Goal: Task Accomplishment & Management: Complete application form

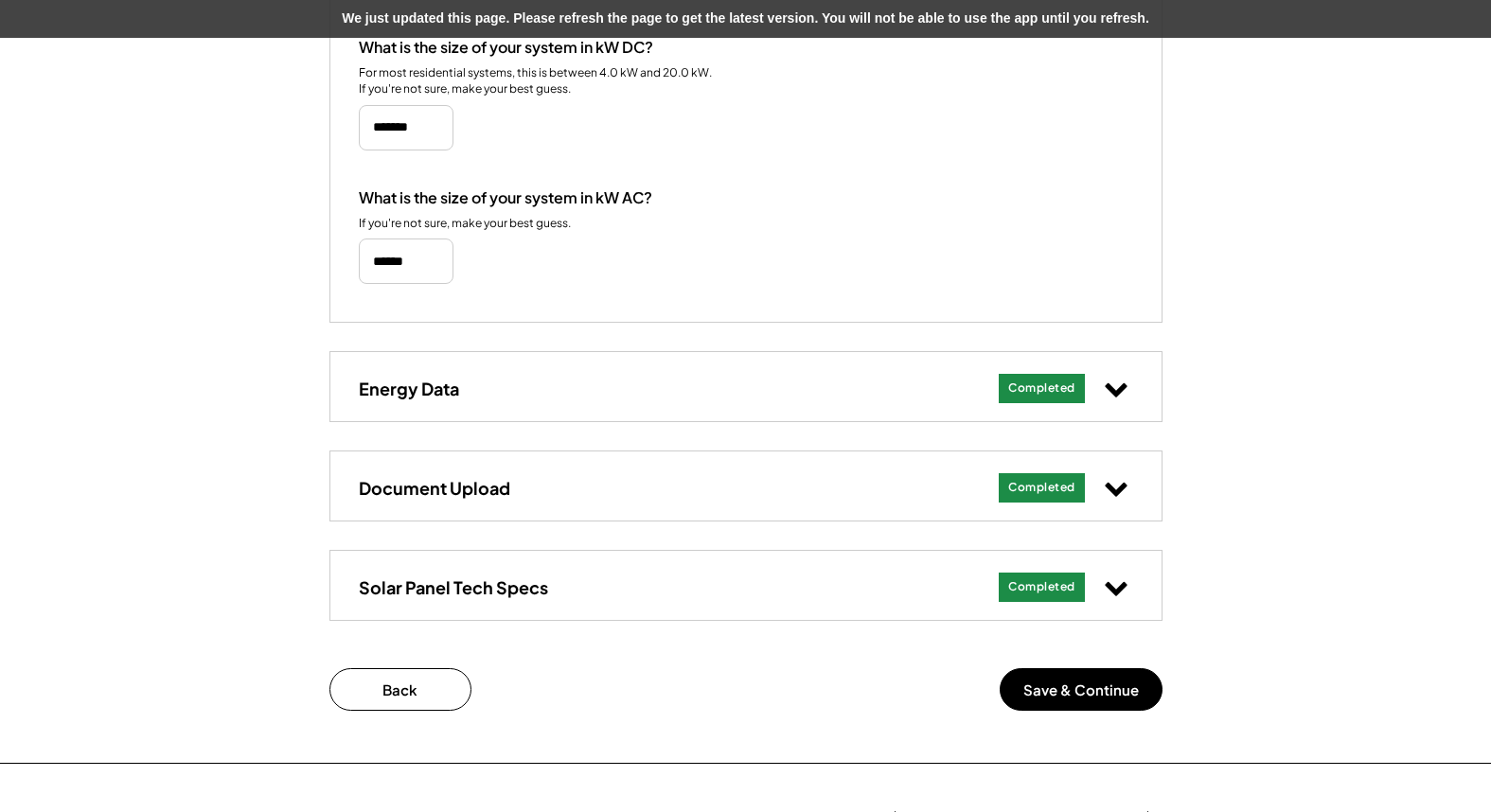
click at [1225, 192] on div "Add Your Solar System's Details 452.02 kW System at 650 Foxcroft Ave These are …" at bounding box center [745, 163] width 1491 height 1199
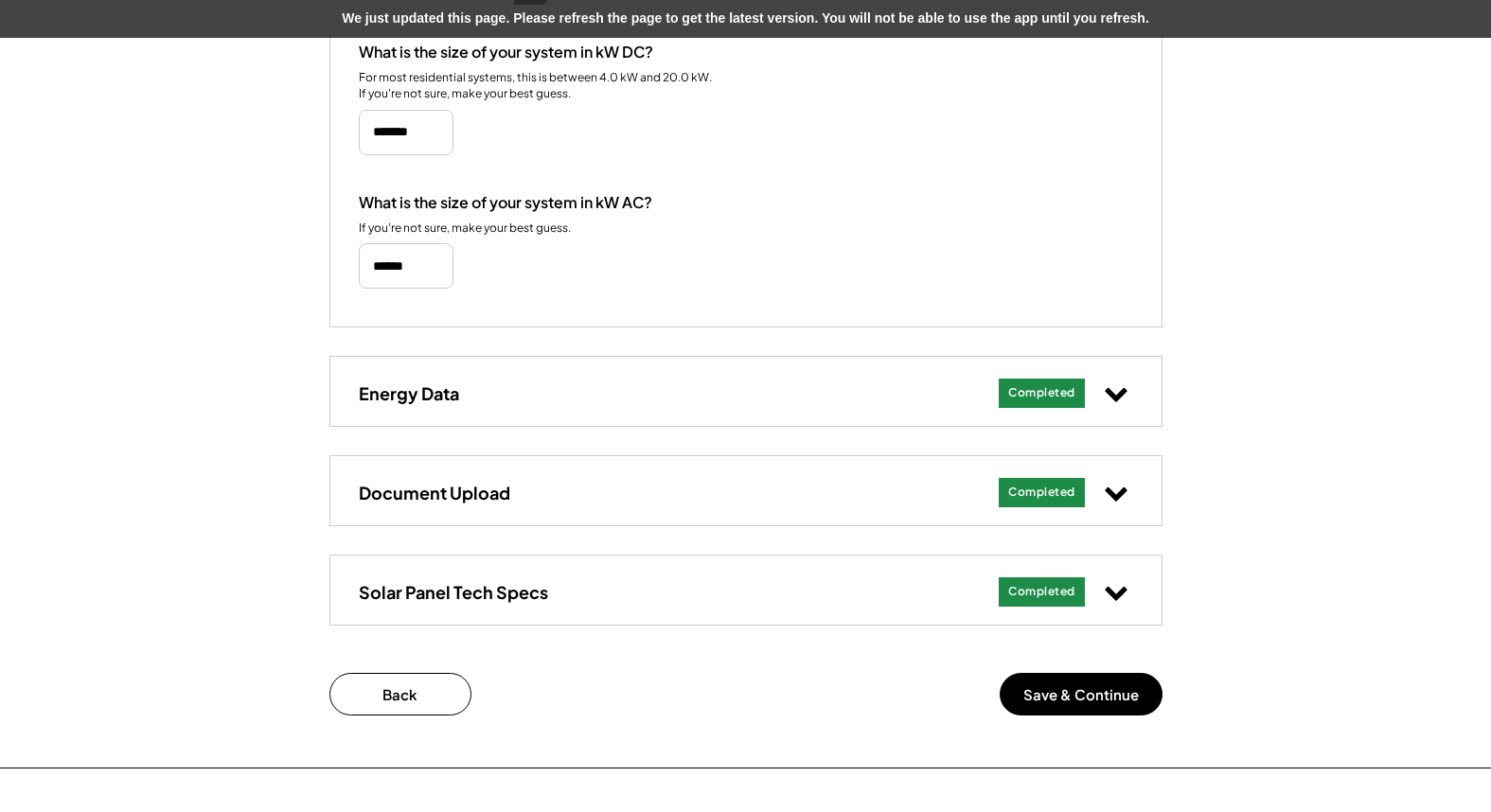
scroll to position [524, 0]
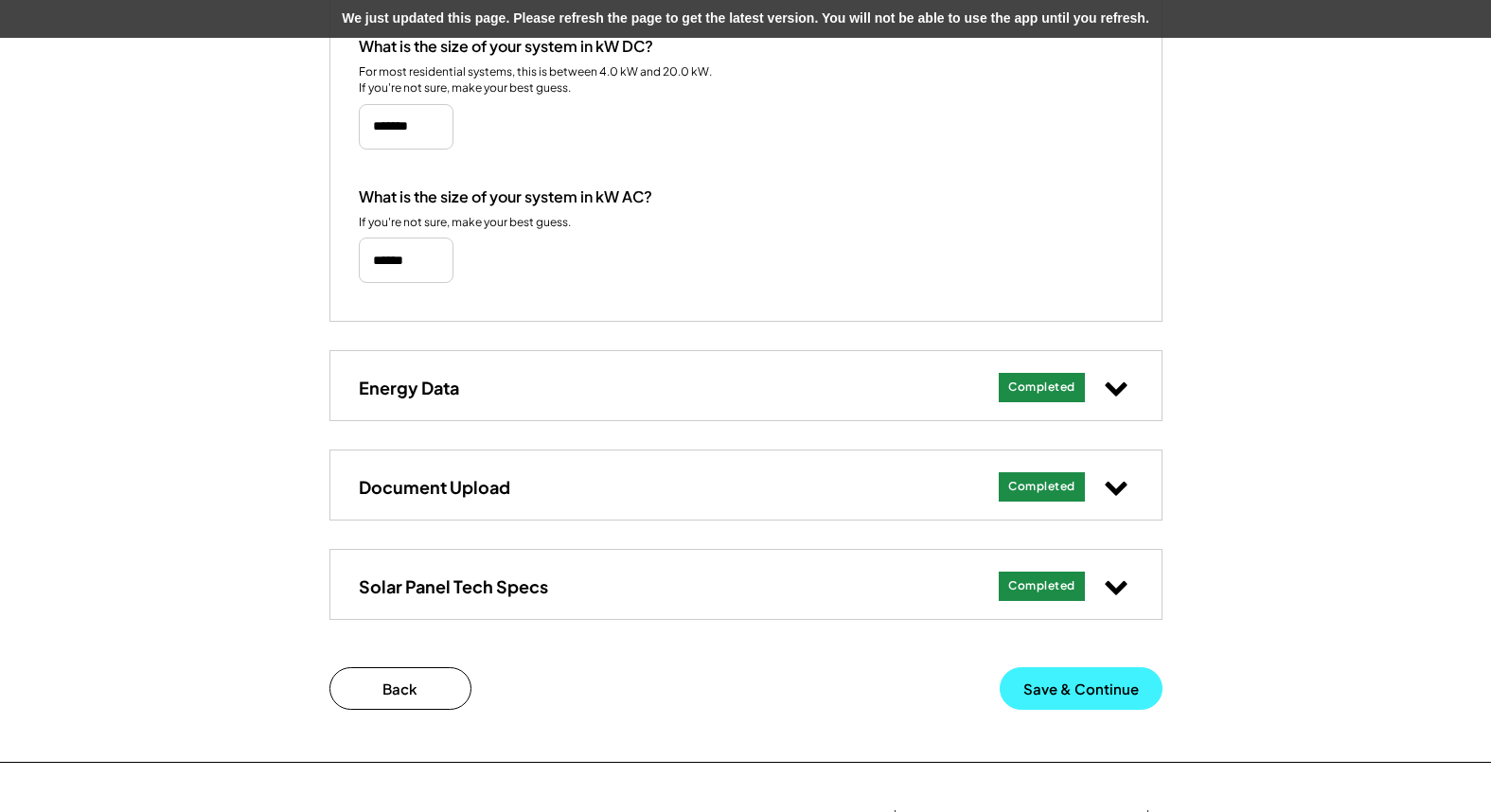
click at [1066, 682] on button "Save & Continue" at bounding box center [1080, 688] width 163 height 42
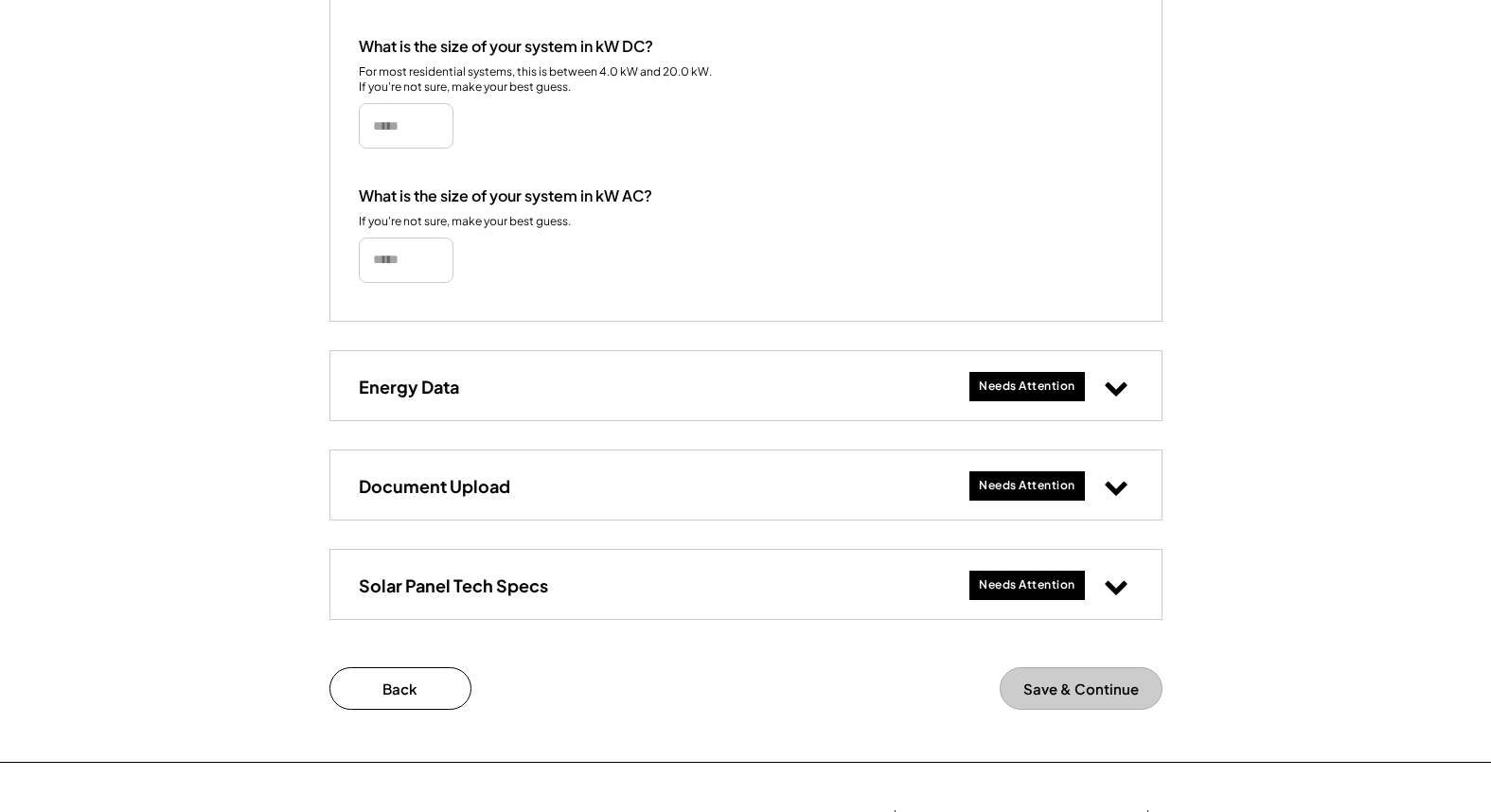
type input "*********"
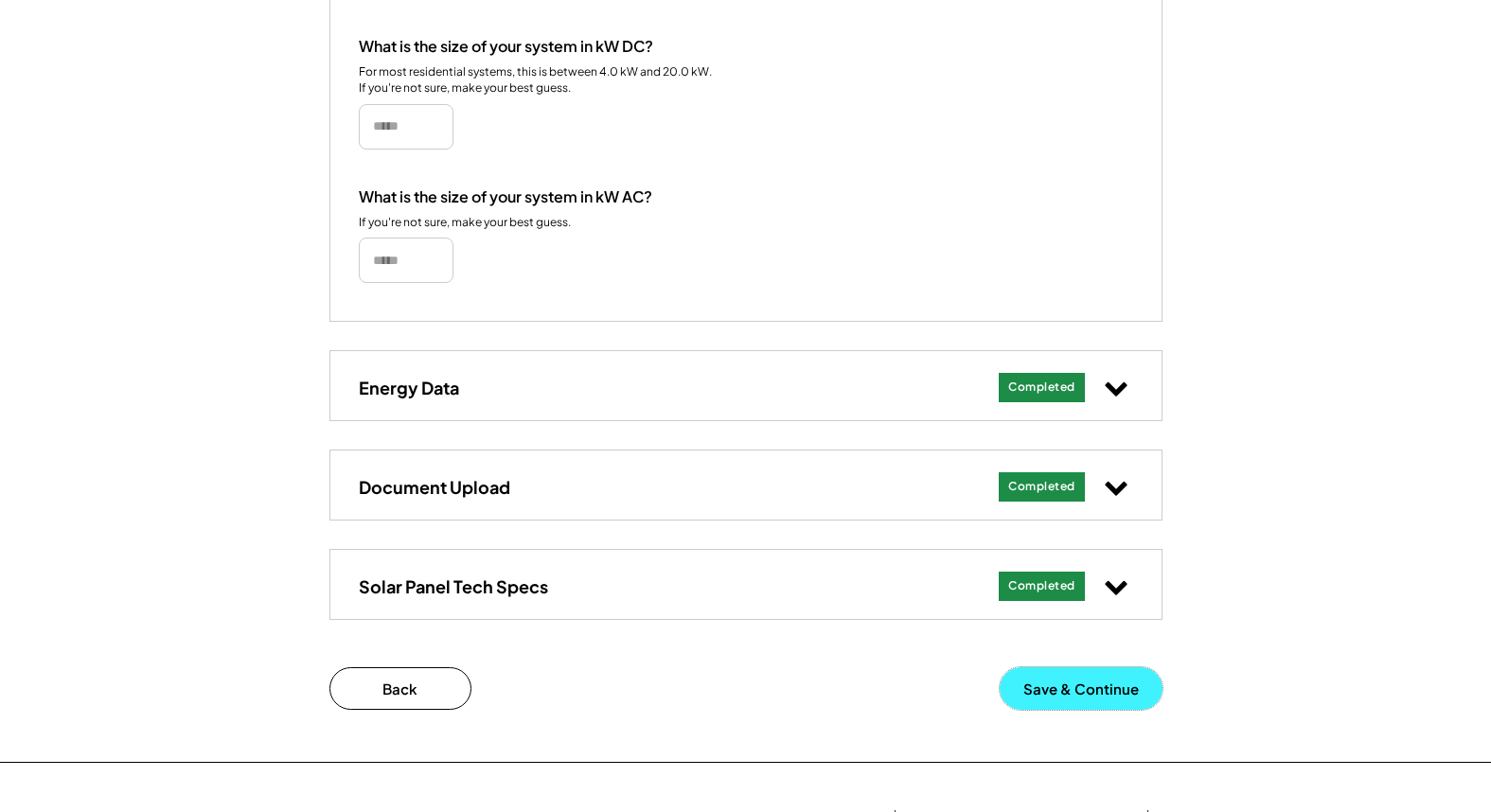
click at [1081, 686] on button "Save & Continue" at bounding box center [1080, 688] width 163 height 42
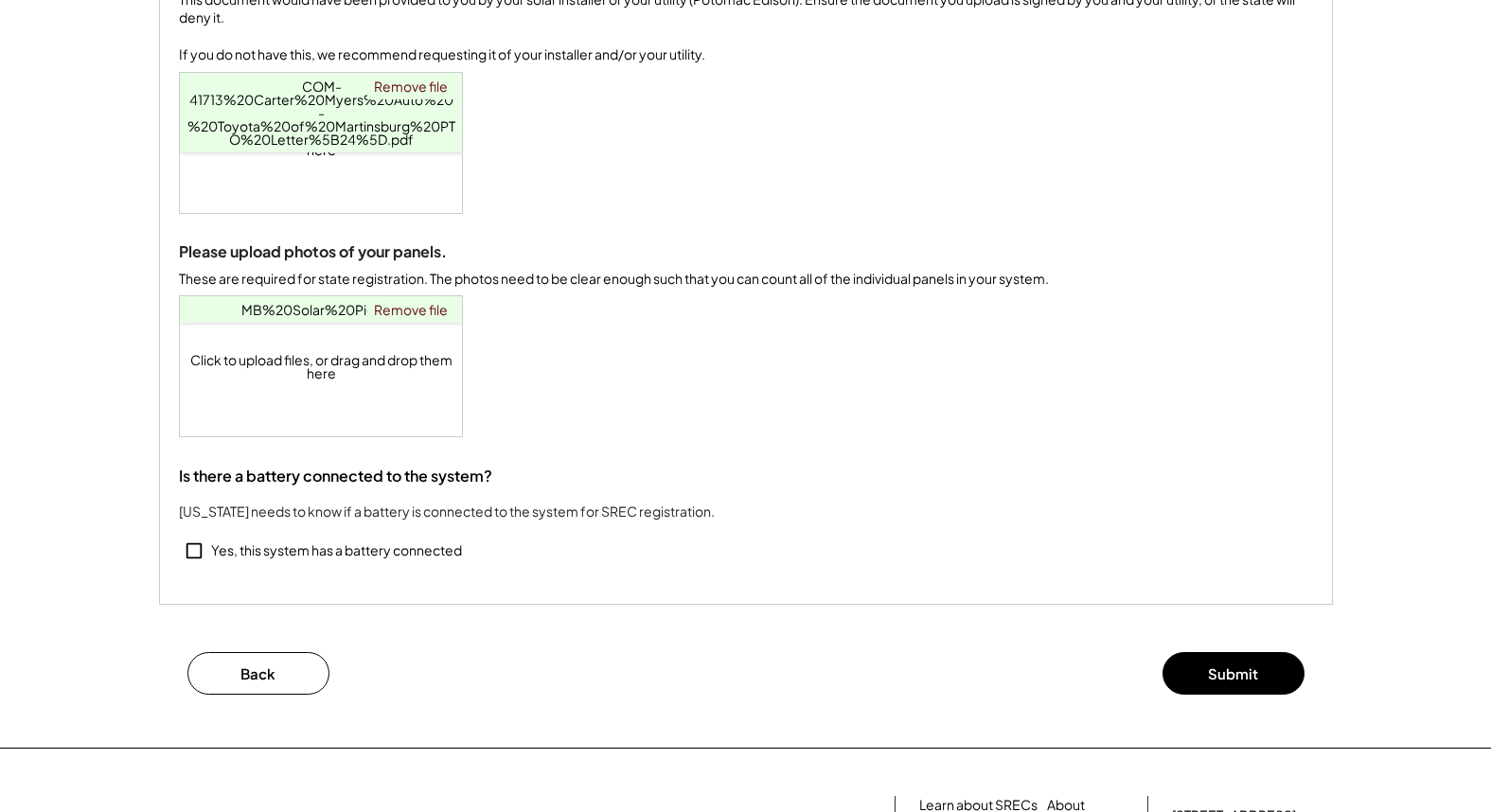
scroll to position [369, 0]
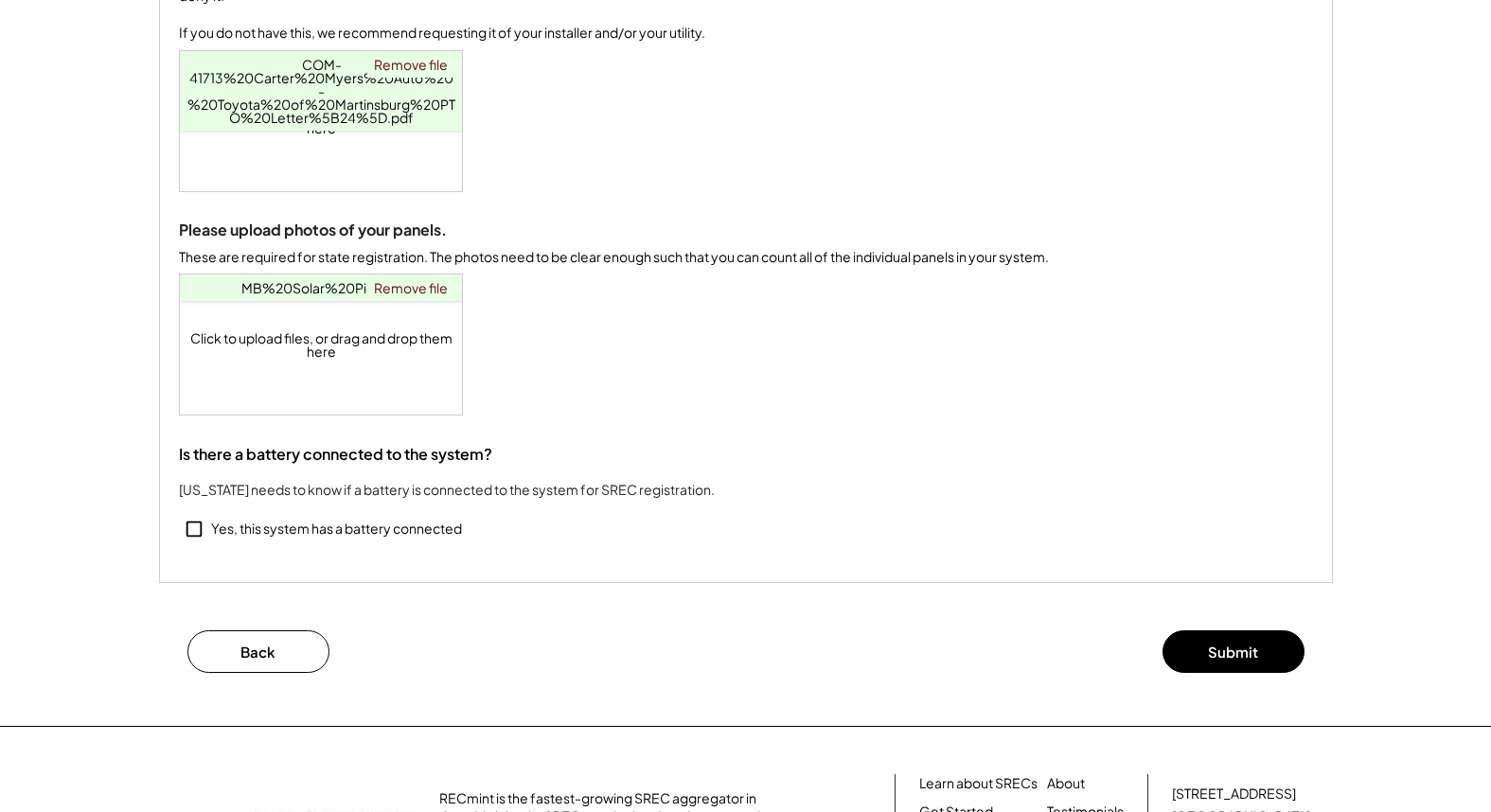
drag, startPoint x: 195, startPoint y: 548, endPoint x: 211, endPoint y: 548, distance: 16.0
click at [195, 539] on icon at bounding box center [193, 528] width 21 height 21
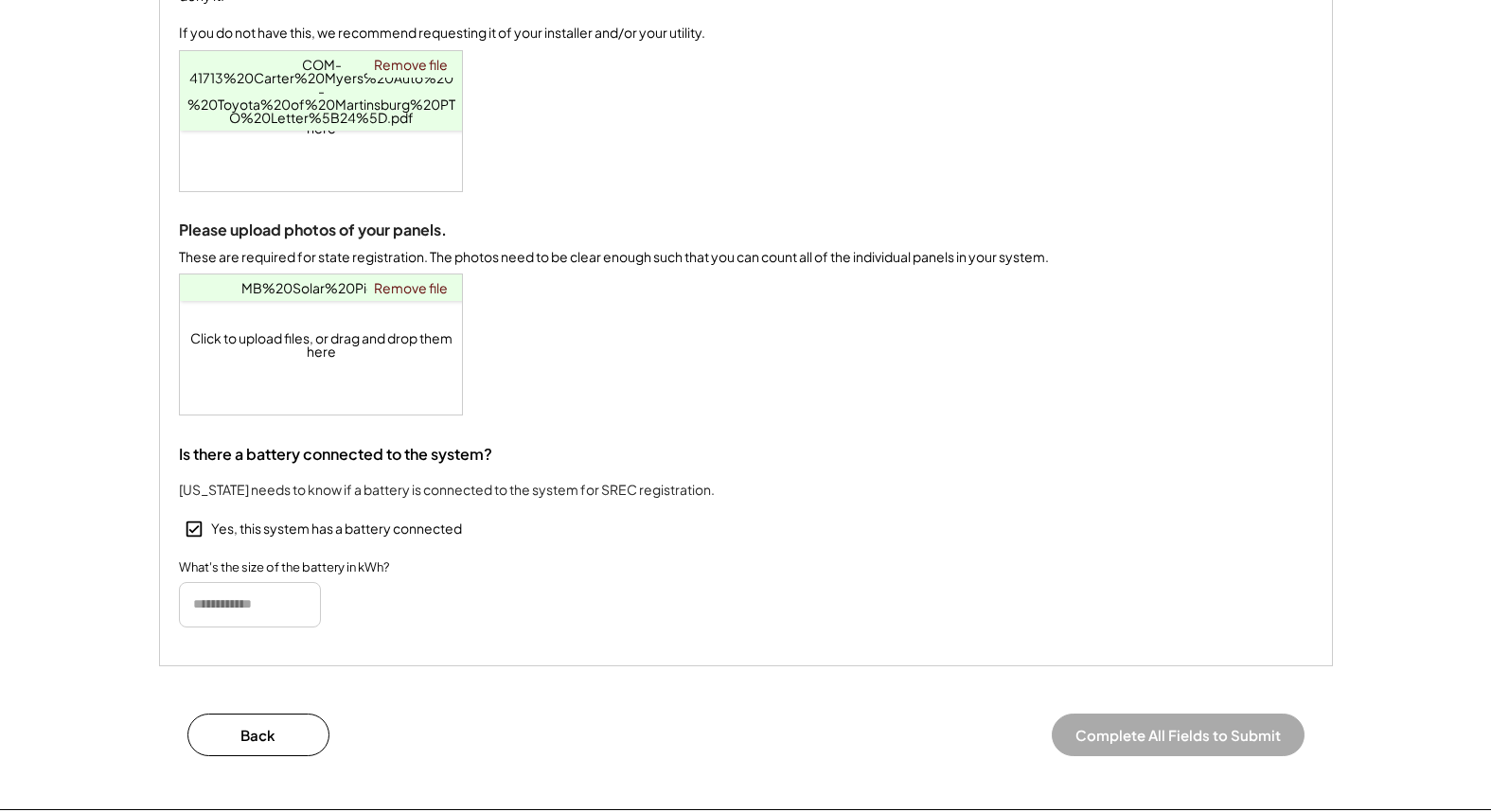
scroll to position [372, 0]
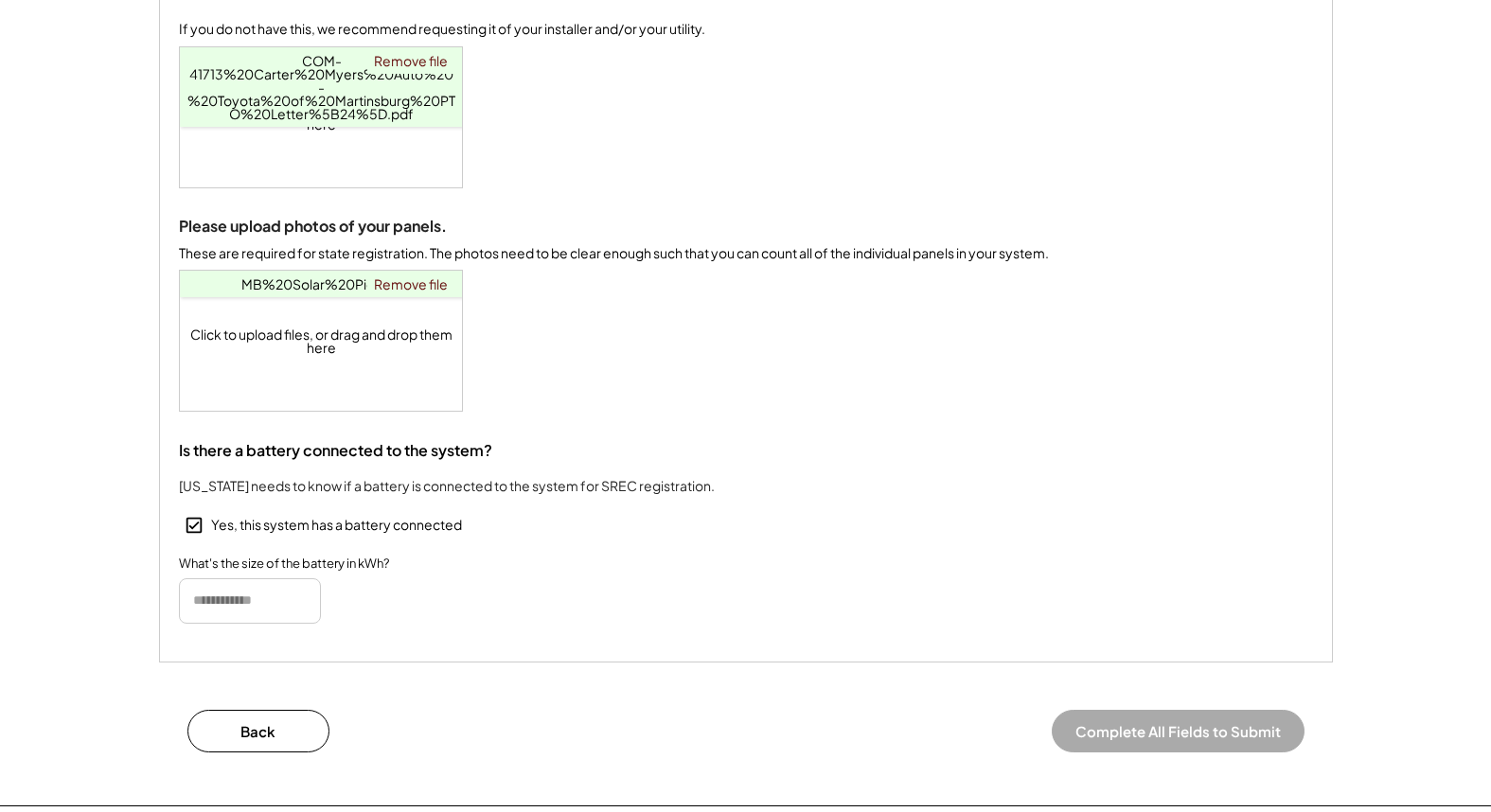
click at [239, 620] on input "input" at bounding box center [250, 601] width 142 height 45
click at [189, 536] on icon at bounding box center [193, 524] width 21 height 21
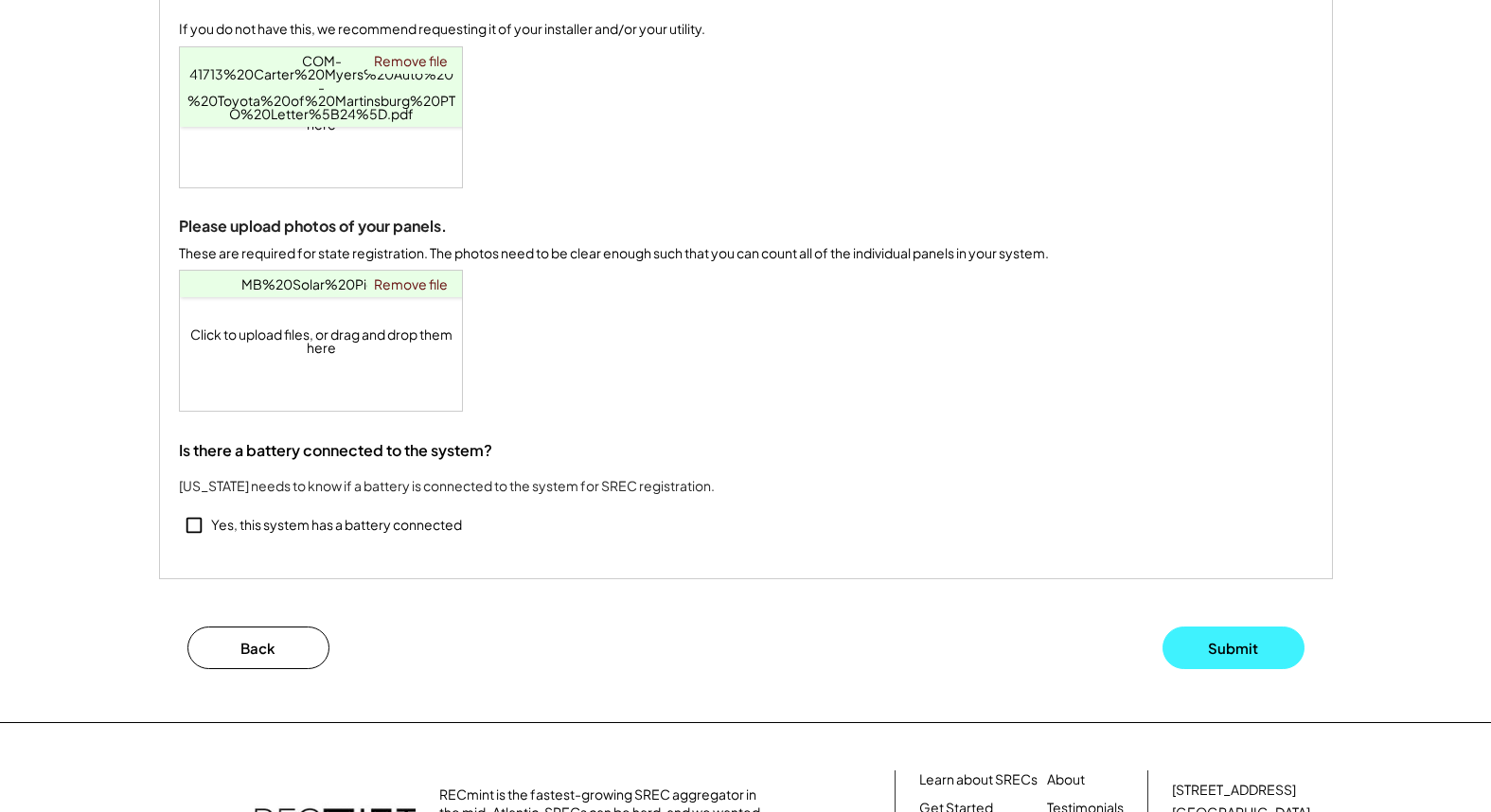
click at [1208, 669] on button "Submit" at bounding box center [1233, 647] width 142 height 42
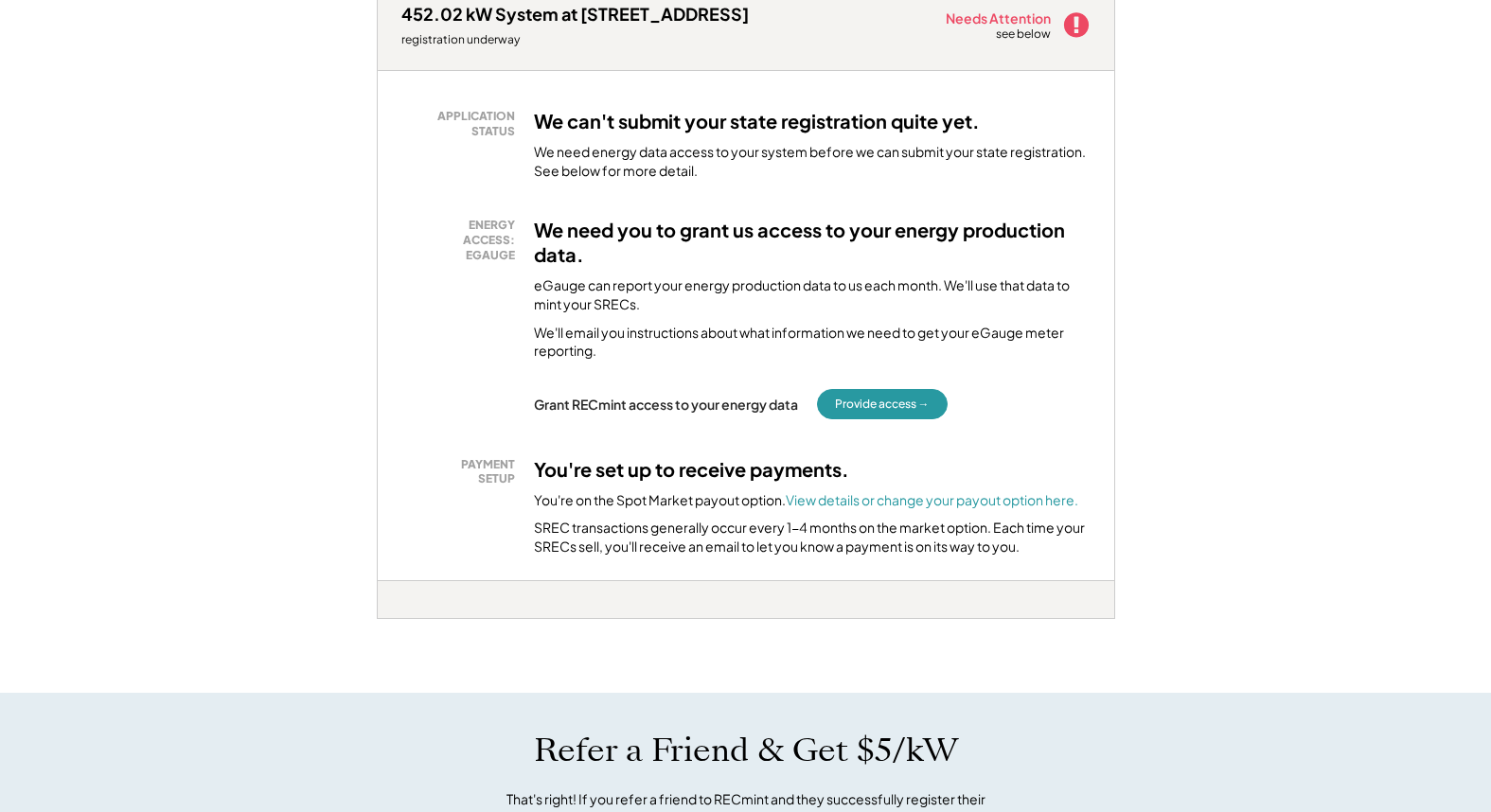
scroll to position [4288, 0]
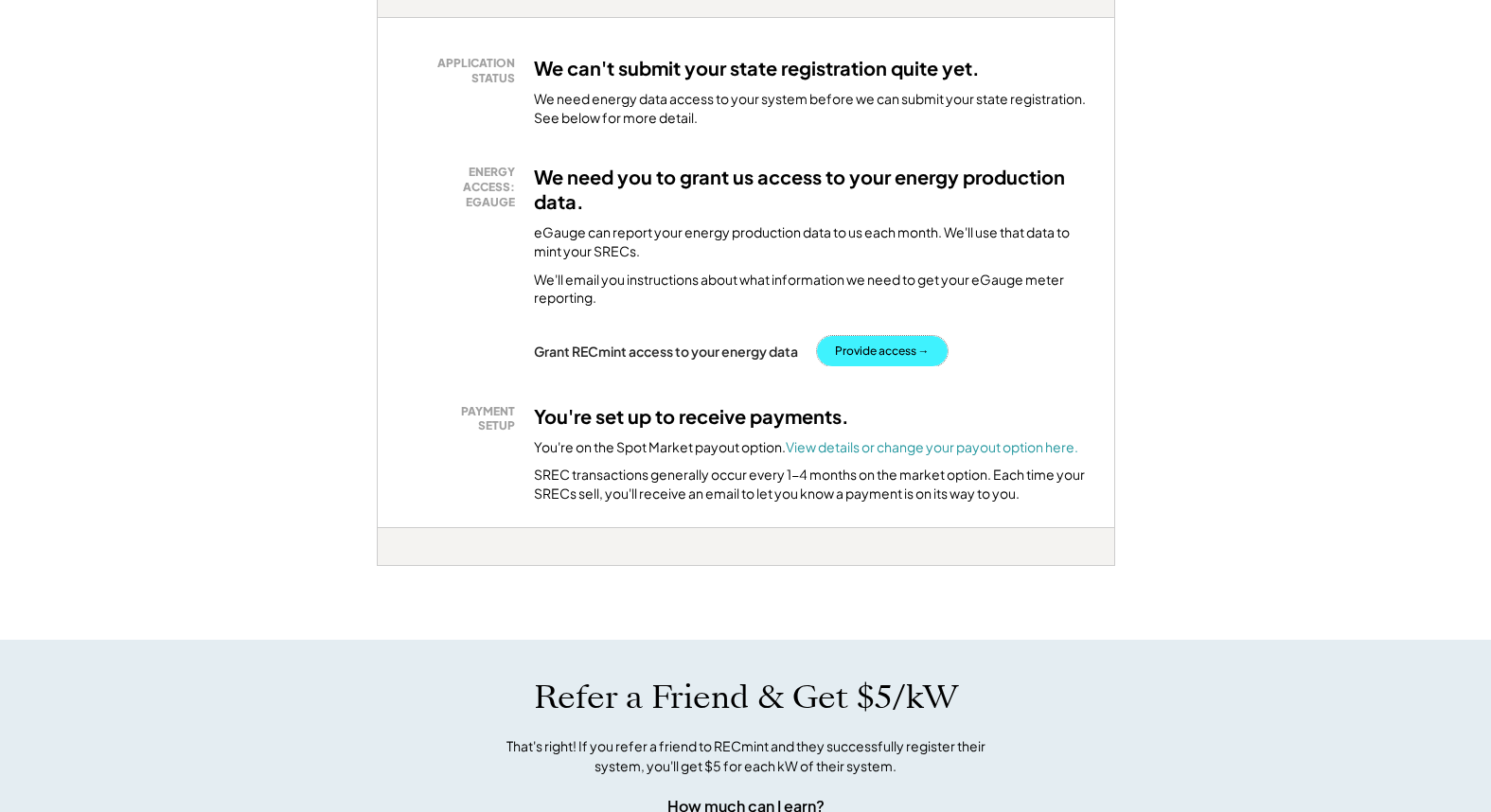
click at [874, 367] on button "Provide access →" at bounding box center [882, 351] width 131 height 31
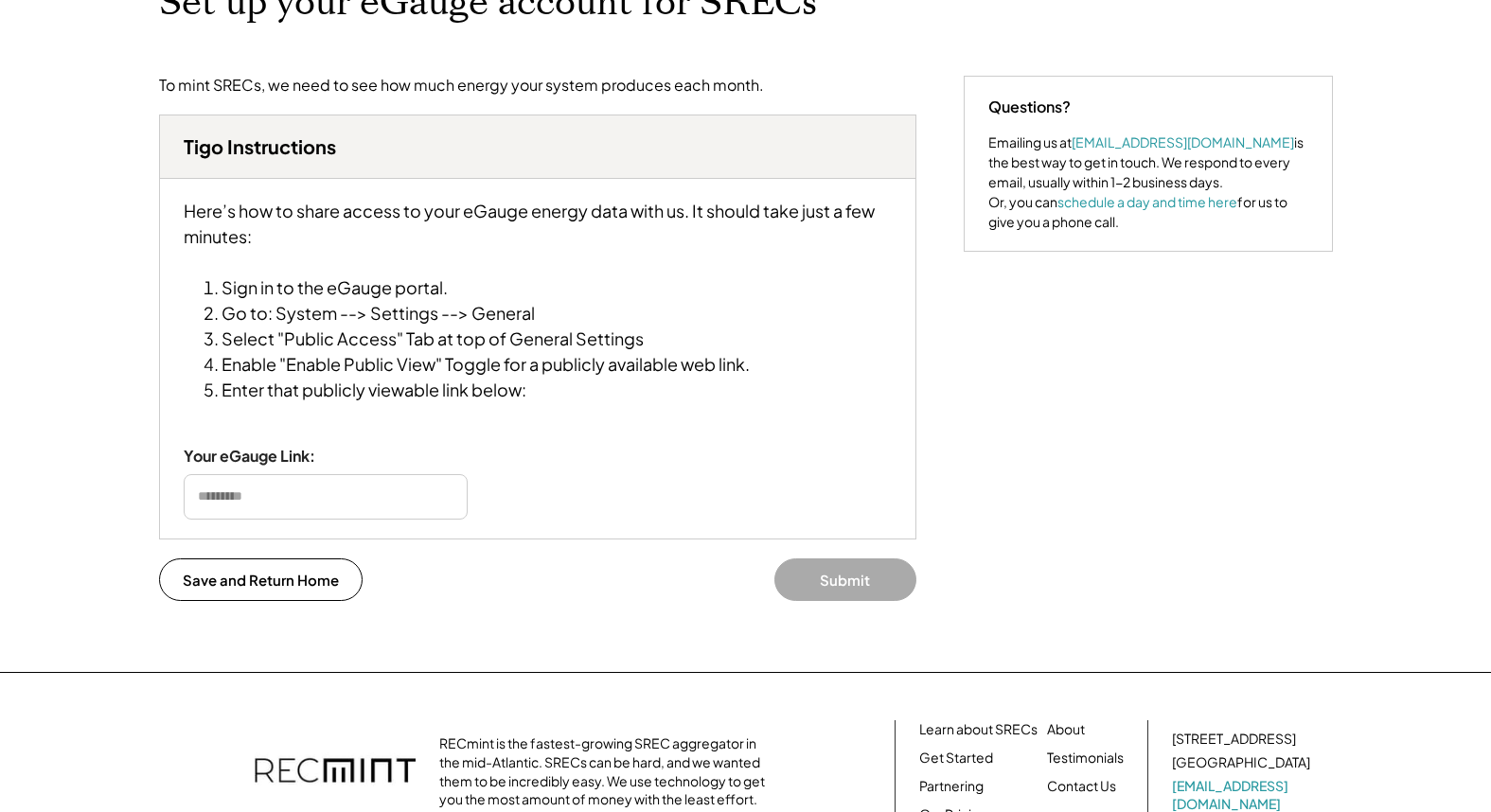
scroll to position [195, 0]
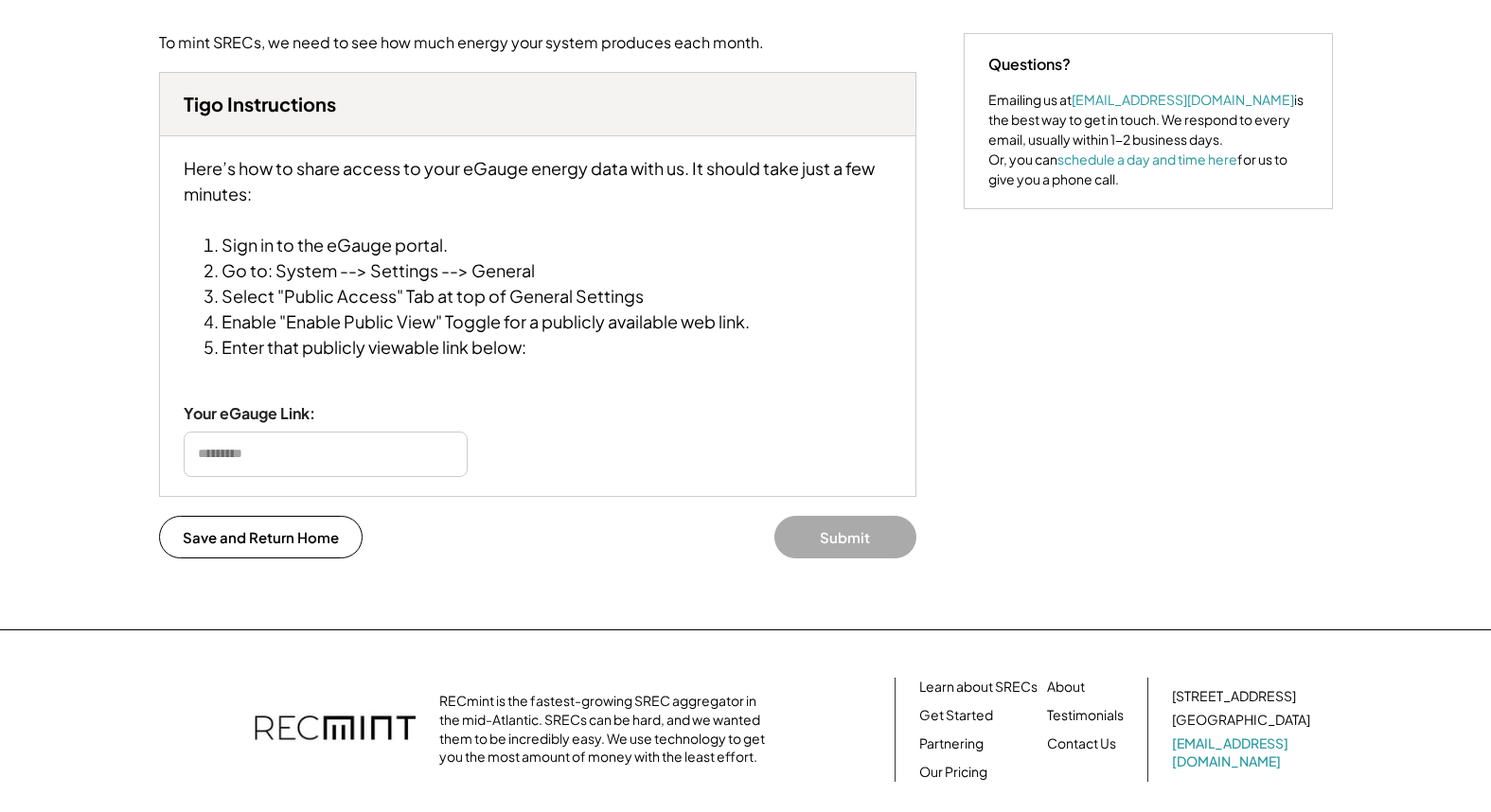
click at [1001, 399] on div "To mint SRECs, we need to see how much energy your system produces each month. …" at bounding box center [745, 331] width 1211 height 596
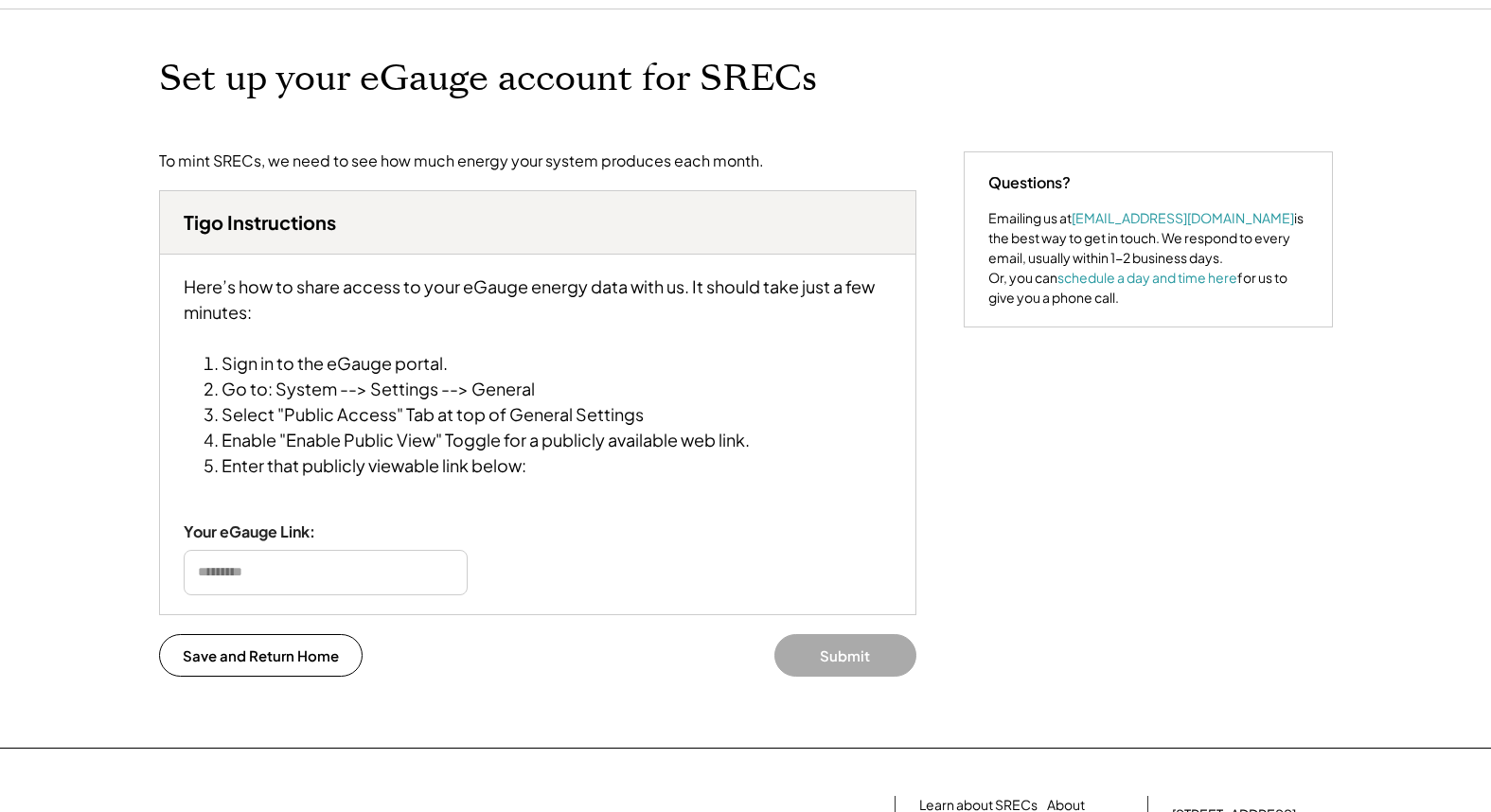
scroll to position [0, 0]
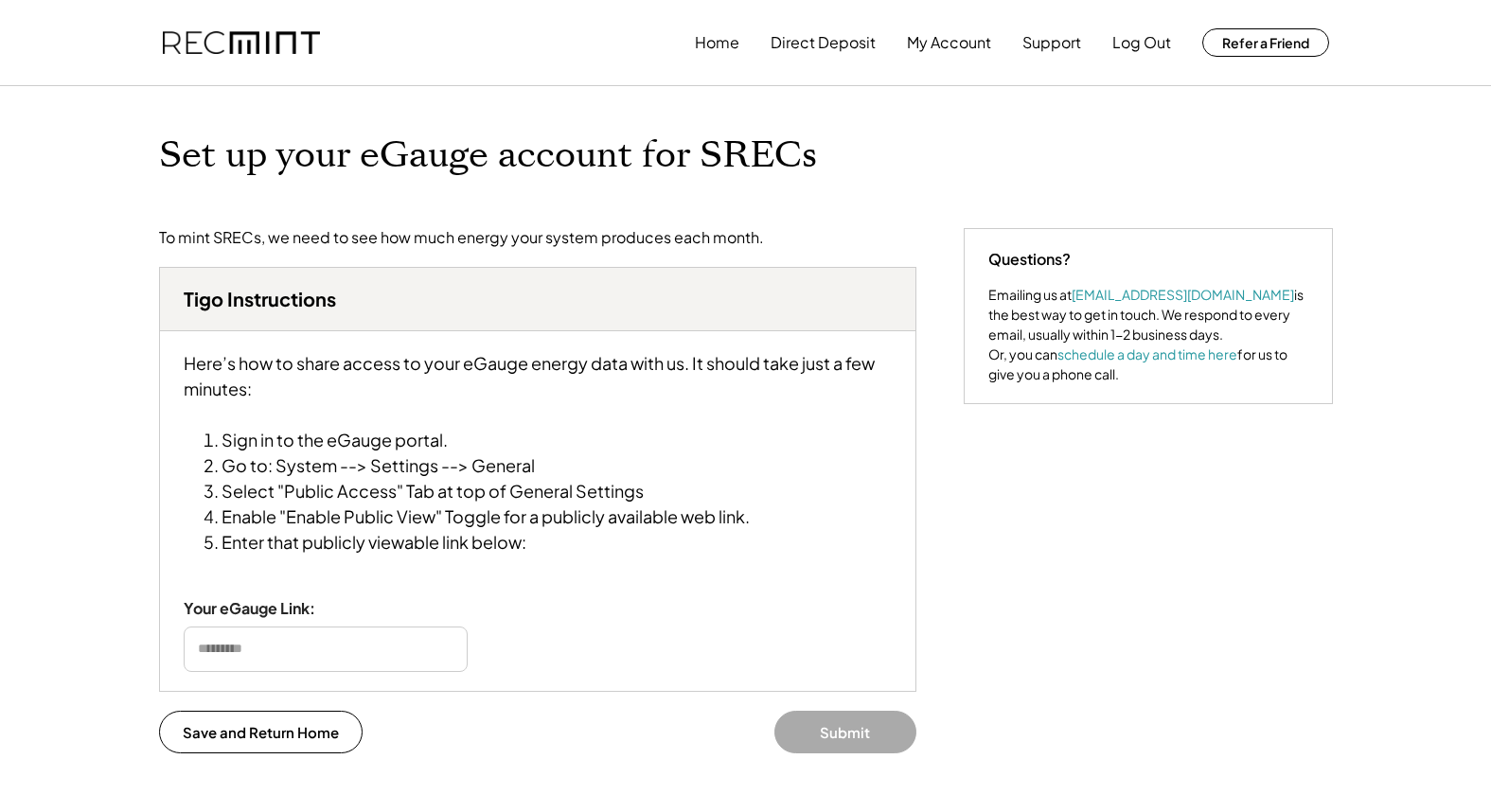
click at [1387, 166] on div "Home Direct Deposit My Account Support Log Out Refer a Friend Set up your eGaug…" at bounding box center [745, 568] width 1491 height 1135
type input "**********"
